Goal: Task Accomplishment & Management: Manage account settings

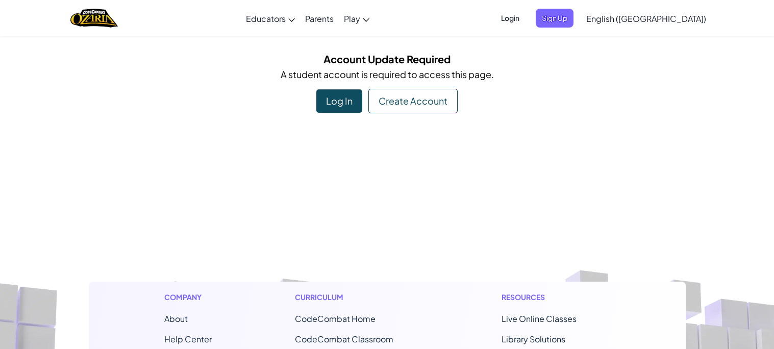
click at [336, 96] on div "Log In" at bounding box center [339, 100] width 46 height 23
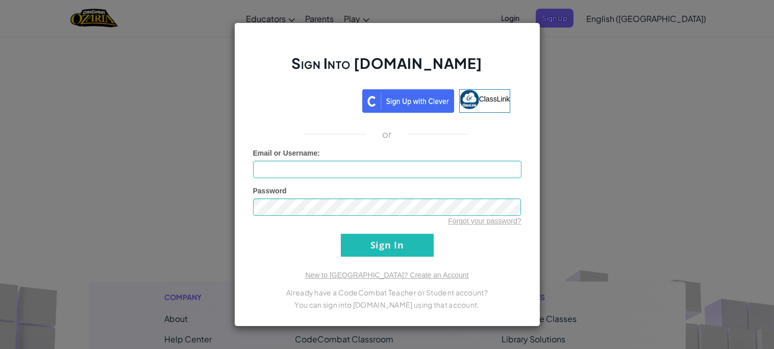
click at [578, 28] on div "Sign Into Ozaria.com ClassLink or Unknown Error Email or Username : Password Fo…" at bounding box center [387, 174] width 774 height 349
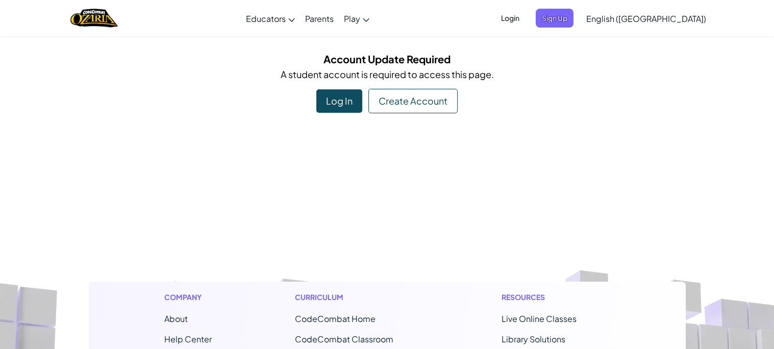
click at [333, 103] on div "Log In" at bounding box center [339, 100] width 46 height 23
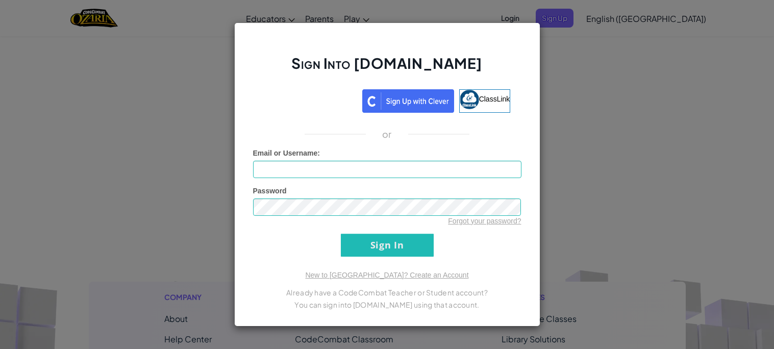
click at [550, 42] on div "Sign Into Ozaria.com ClassLink or Unknown Error Email or Username : Password Fo…" at bounding box center [387, 174] width 774 height 349
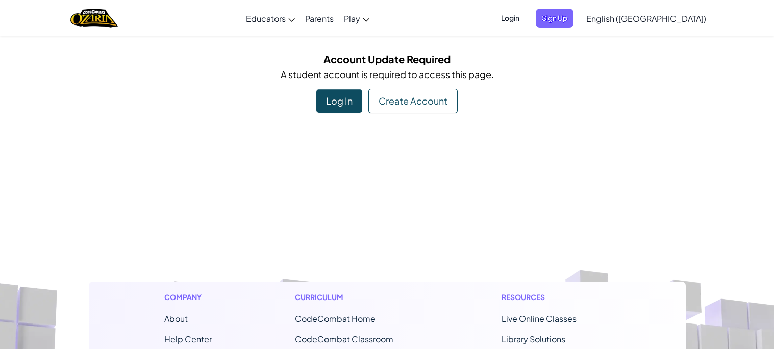
click at [525, 17] on span "Login" at bounding box center [510, 18] width 31 height 19
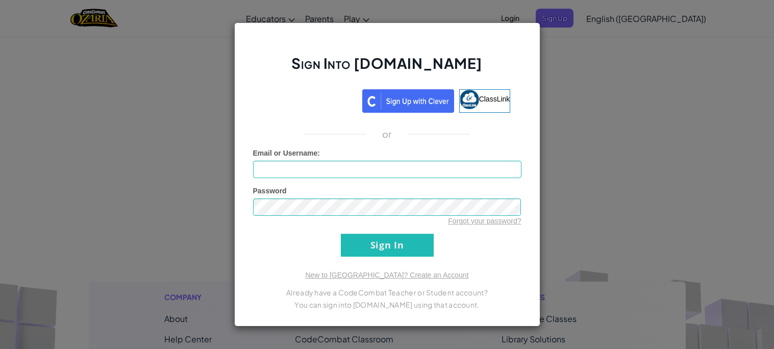
click at [561, 80] on div "Sign Into Ozaria.com ClassLink or Unknown Error Email or Username : Password Fo…" at bounding box center [387, 174] width 774 height 349
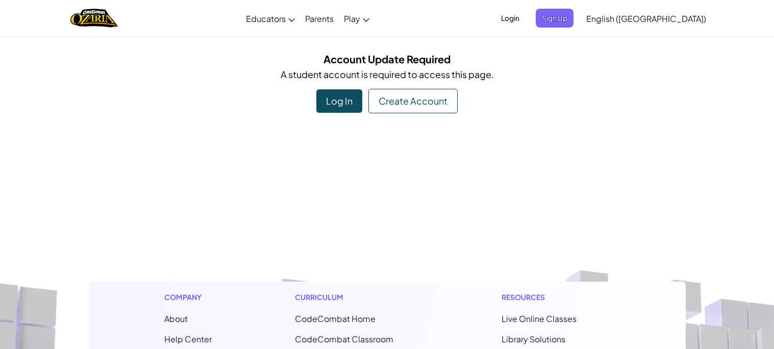
click at [343, 98] on div "Log In" at bounding box center [339, 100] width 46 height 23
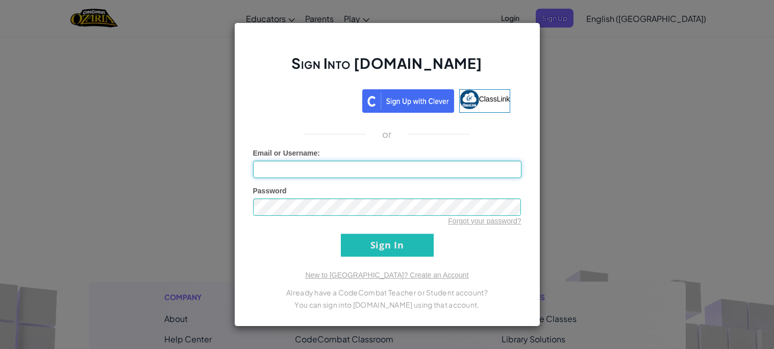
click at [444, 174] on input "Email or Username :" at bounding box center [387, 169] width 268 height 17
type input "Jacobkittle@lakotastudents.com"
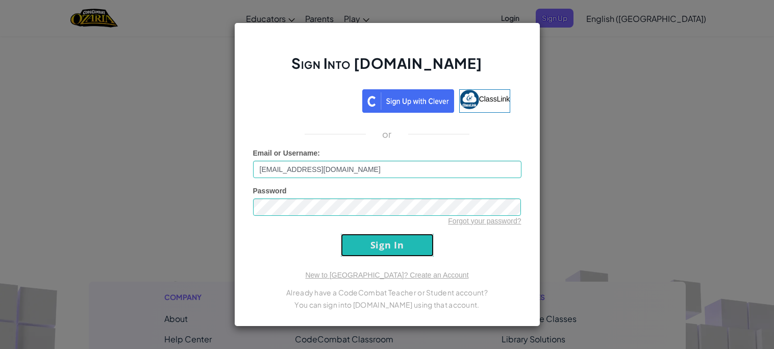
click at [375, 242] on input "Sign In" at bounding box center [387, 245] width 93 height 23
